Goal: Check status: Check status

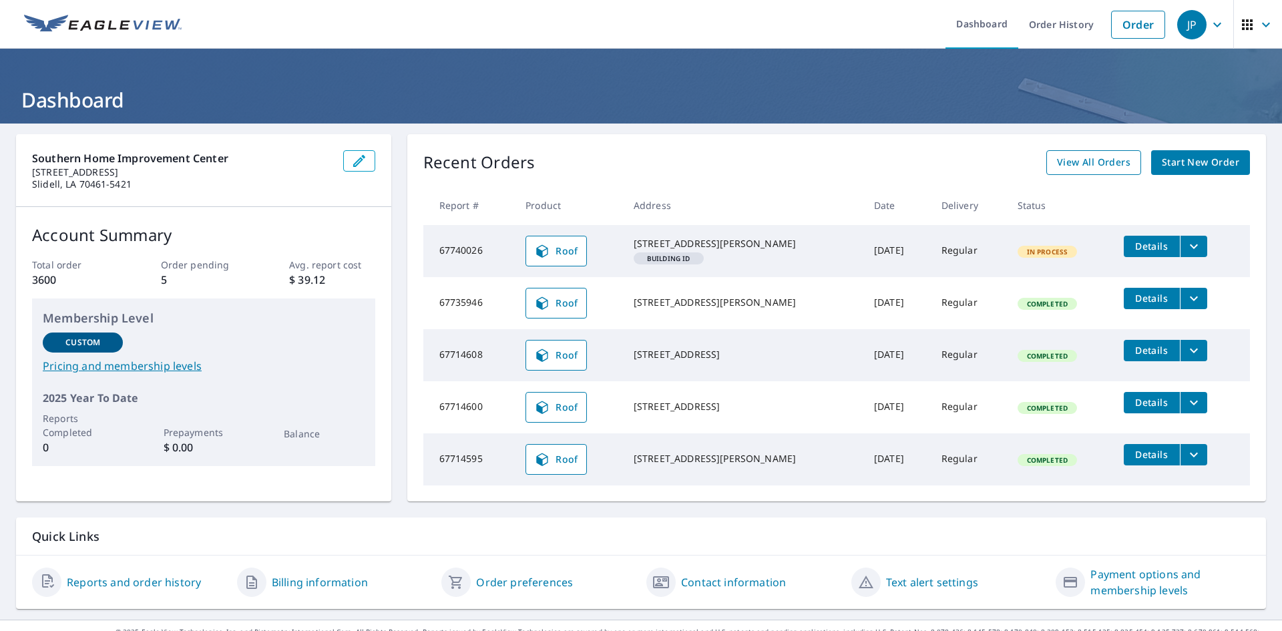
click at [1075, 164] on span "View All Orders" at bounding box center [1093, 162] width 73 height 17
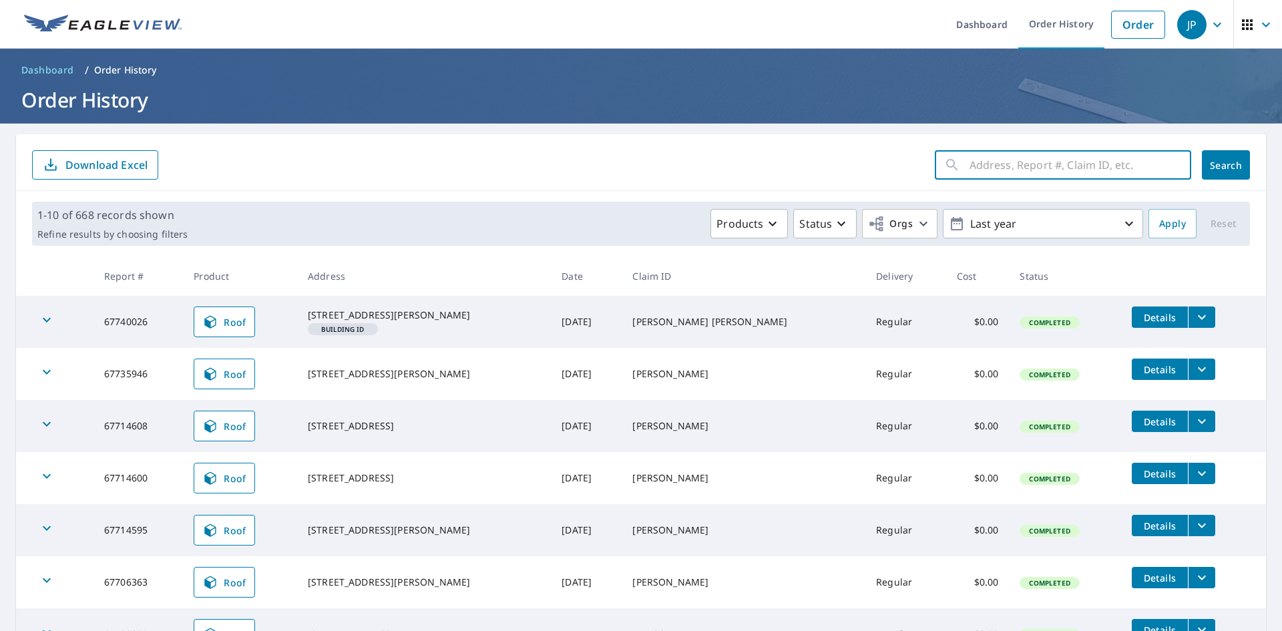
click at [1007, 159] on input "text" at bounding box center [1081, 164] width 222 height 37
type input "1719"
click at [1221, 167] on span "Search" at bounding box center [1226, 165] width 27 height 13
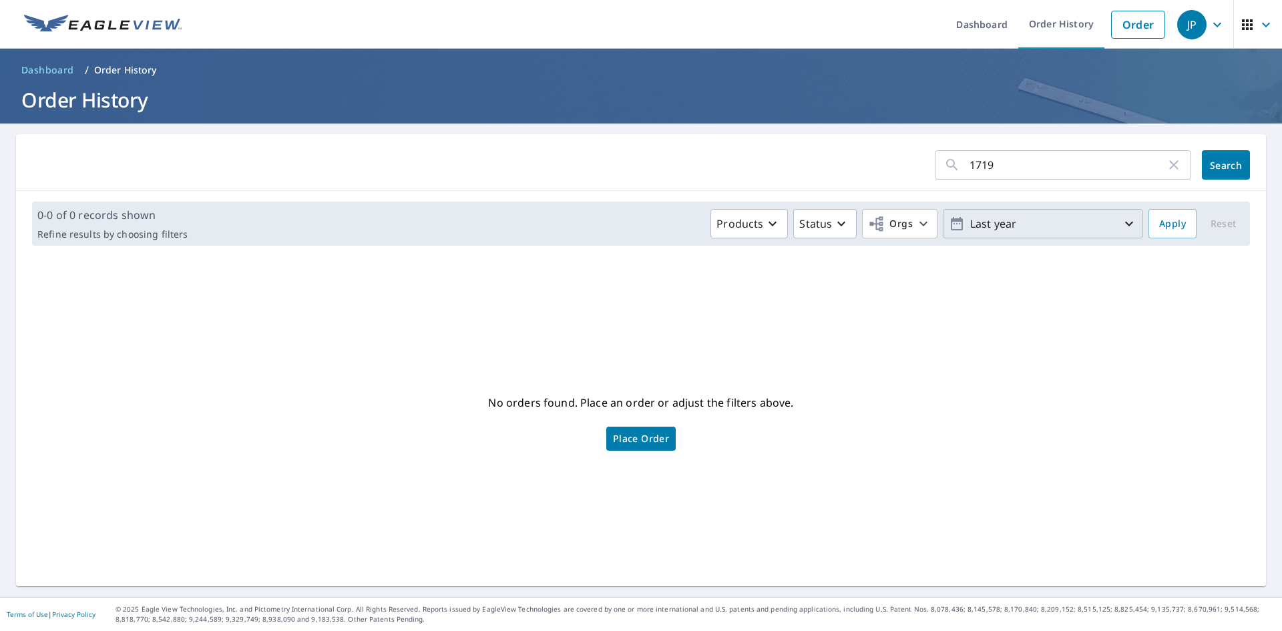
click at [1022, 217] on p "Last year" at bounding box center [1043, 223] width 156 height 23
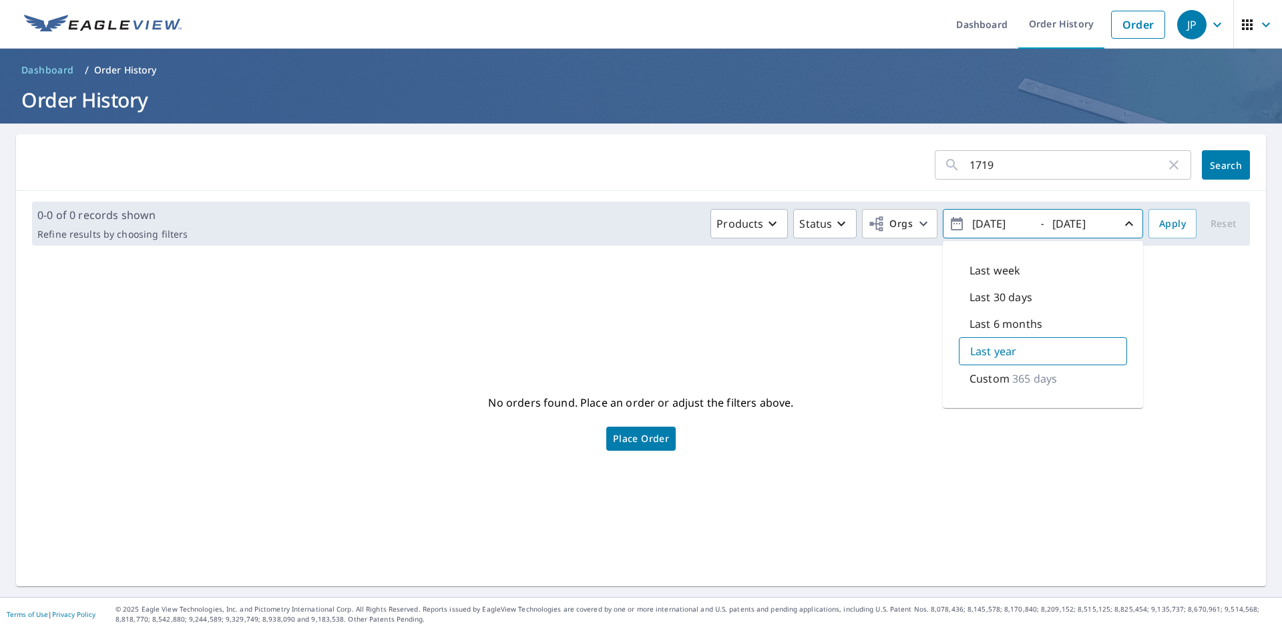
click at [1016, 382] on p "365 days" at bounding box center [1035, 379] width 45 height 16
click at [1228, 165] on span "Search" at bounding box center [1226, 165] width 27 height 13
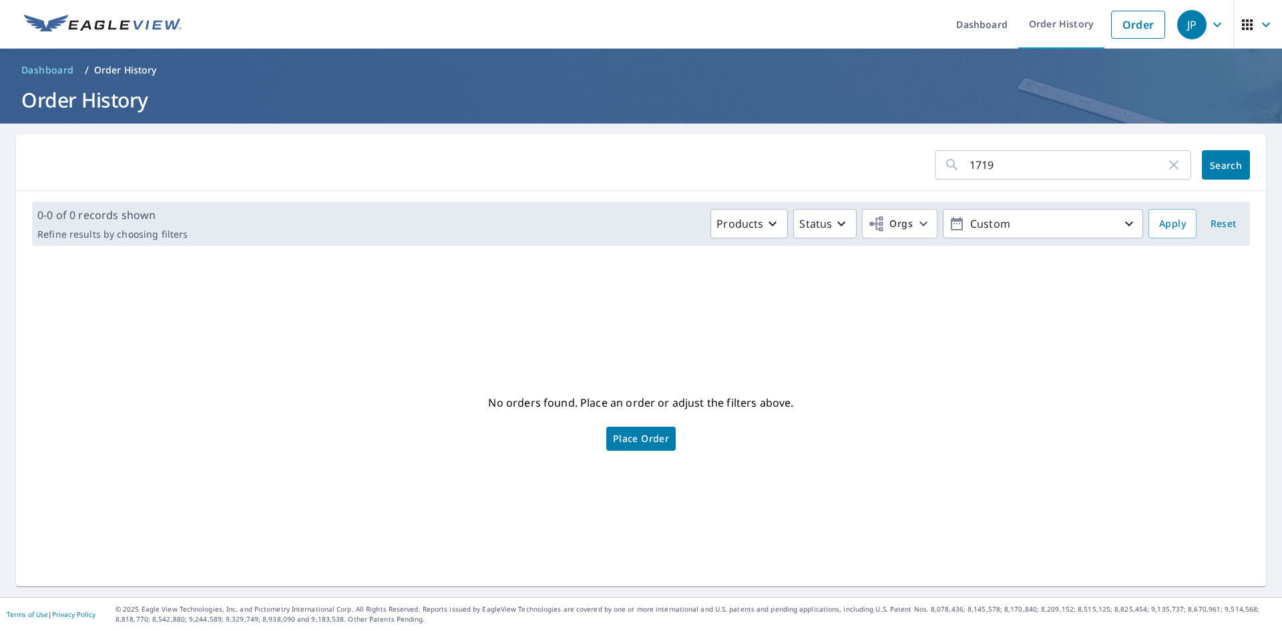
click at [1035, 240] on div "0-0 of 0 records shown Refine results by choosing filters Products Status Orgs …" at bounding box center [641, 224] width 1218 height 44
click at [1029, 221] on p "Custom" at bounding box center [1043, 223] width 156 height 23
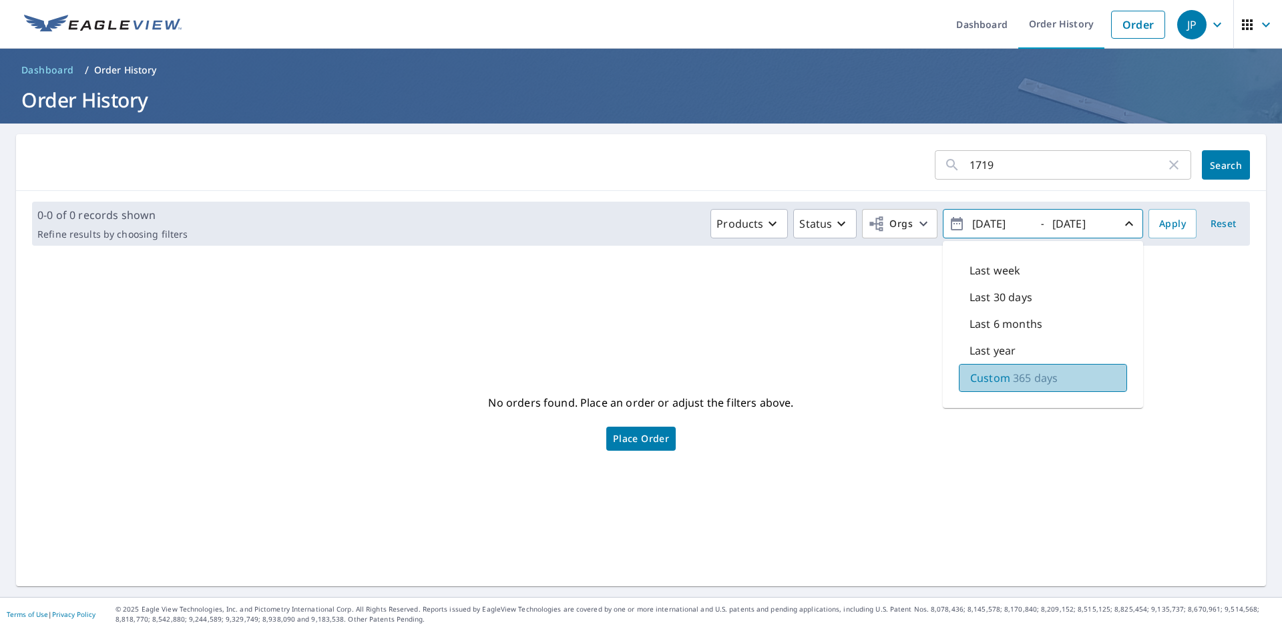
click at [997, 377] on p "Custom" at bounding box center [990, 378] width 40 height 16
click at [986, 220] on input "[DATE]" at bounding box center [1000, 223] width 65 height 21
type input "[DATE]"
click at [1003, 171] on input "1719" at bounding box center [1068, 164] width 196 height 37
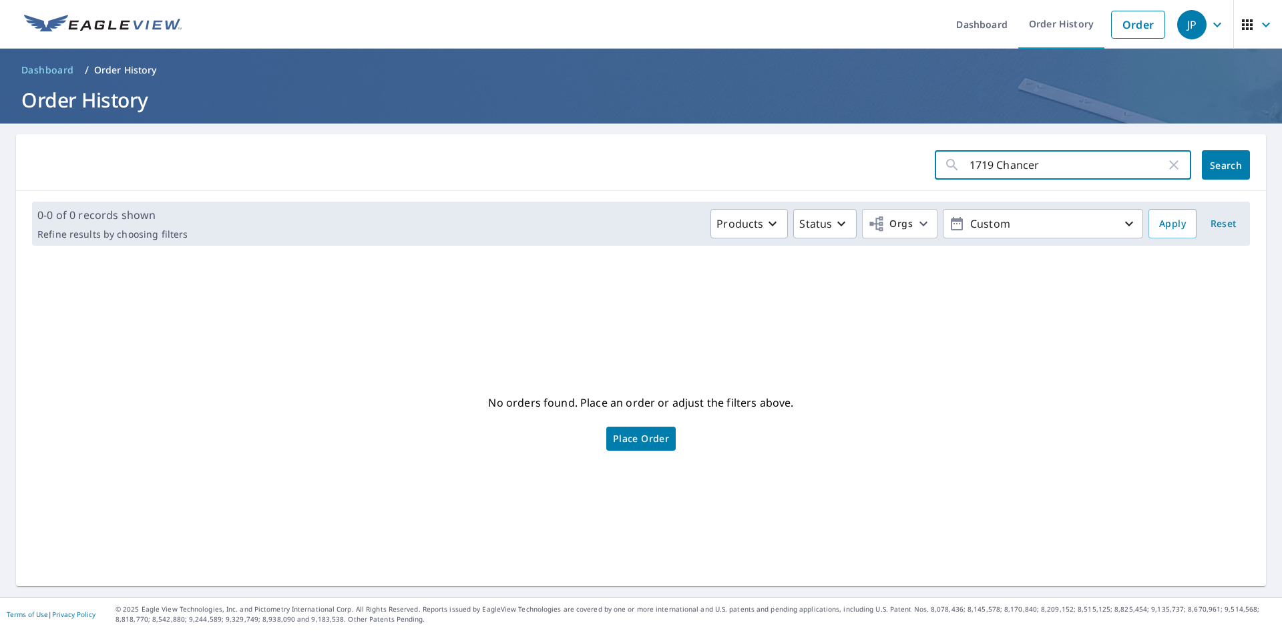
type input "1719 Chancer"
click at [1207, 153] on button "Search" at bounding box center [1226, 164] width 48 height 29
